Goal: Transaction & Acquisition: Purchase product/service

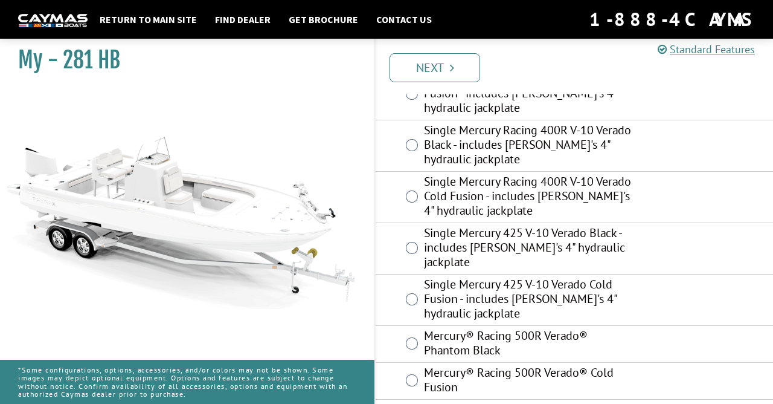
scroll to position [487, 0]
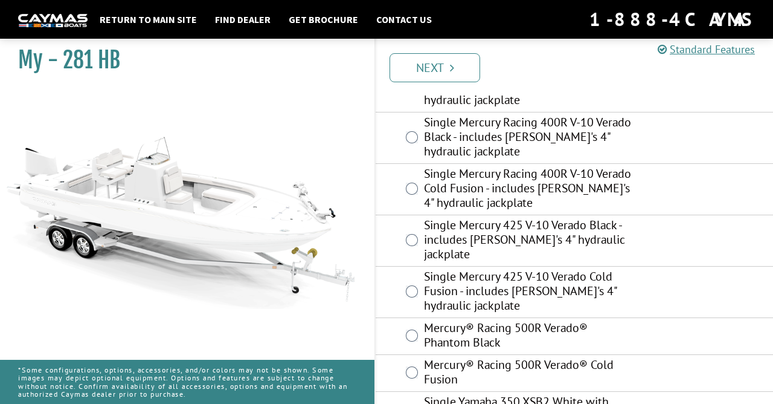
click at [448, 68] on link "Next" at bounding box center [435, 67] width 91 height 29
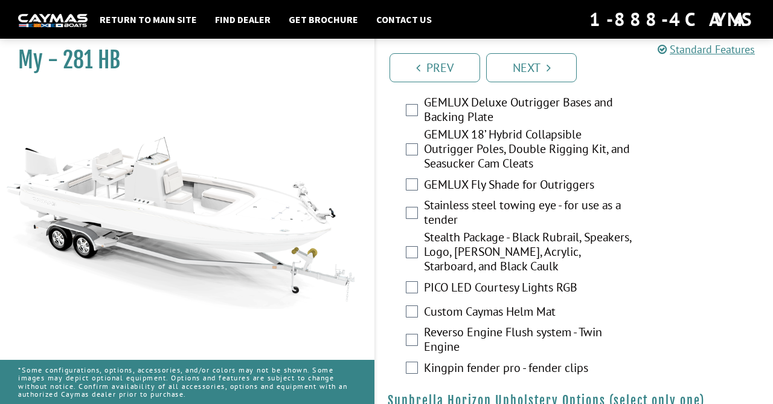
scroll to position [2650, 0]
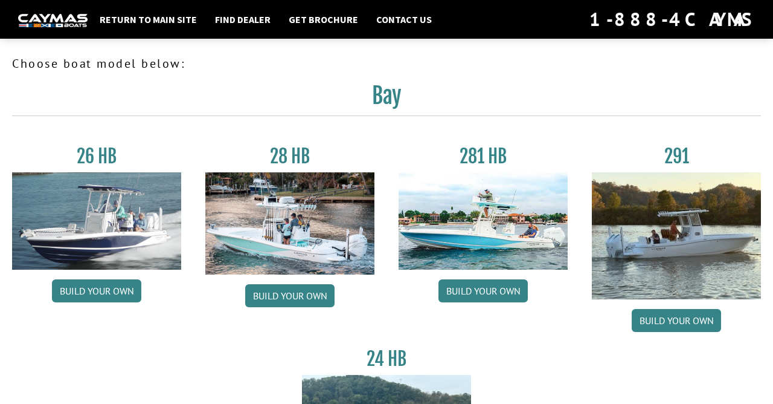
click at [82, 160] on h3 "26 HB" at bounding box center [96, 156] width 169 height 22
click at [105, 156] on h3 "26 HB" at bounding box center [96, 156] width 169 height 22
click at [88, 245] on img at bounding box center [96, 220] width 169 height 97
click at [101, 226] on img at bounding box center [96, 220] width 169 height 97
click at [86, 237] on img at bounding box center [96, 220] width 169 height 97
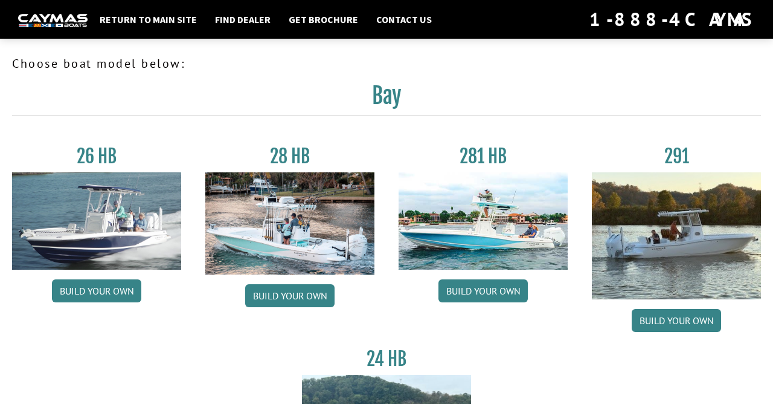
click at [86, 156] on h3 "26 HB" at bounding box center [96, 156] width 169 height 22
click at [85, 202] on img at bounding box center [96, 220] width 169 height 97
click at [96, 233] on img at bounding box center [96, 220] width 169 height 97
click at [100, 239] on img at bounding box center [96, 220] width 169 height 97
click at [7, 147] on div "26 HB Build your own" at bounding box center [96, 241] width 193 height 193
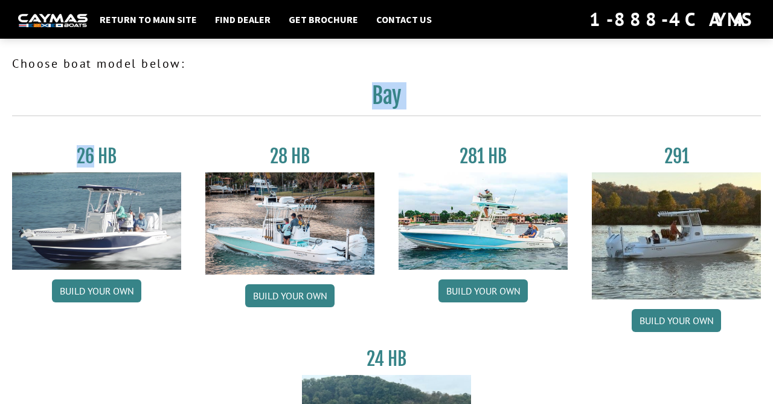
click at [25, 143] on div "26 HB Build your own 28 HB Build your own 281 HB Build your own 291 Build your …" at bounding box center [386, 338] width 773 height 423
click at [138, 153] on h3 "26 HB" at bounding box center [96, 156] width 169 height 22
click at [110, 218] on img at bounding box center [96, 220] width 169 height 97
click at [137, 16] on link "Return to main site" at bounding box center [148, 19] width 109 height 16
